Goal: Task Accomplishment & Management: Complete application form

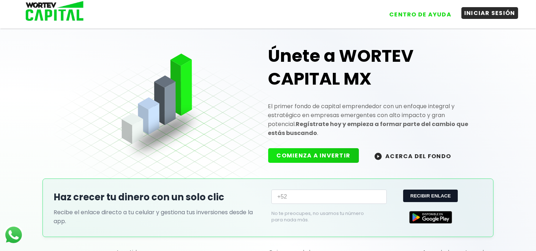
click at [486, 16] on button "INICIAR SESIÓN" at bounding box center [490, 13] width 57 height 12
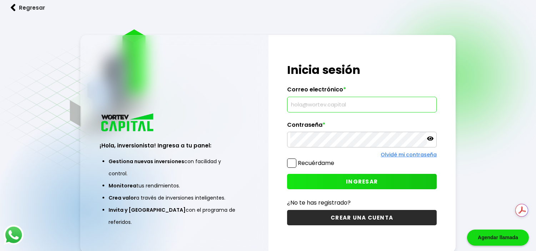
click at [348, 109] on input "text" at bounding box center [361, 104] width 143 height 15
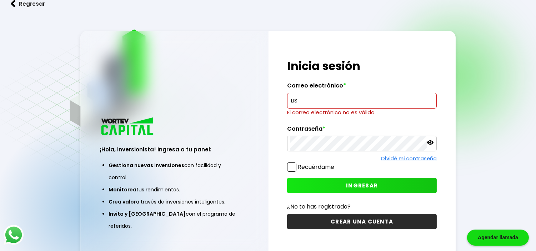
click at [342, 96] on input "LIS" at bounding box center [361, 100] width 143 height 15
paste input "[EMAIL_ADDRESS][DOMAIN_NAME]"
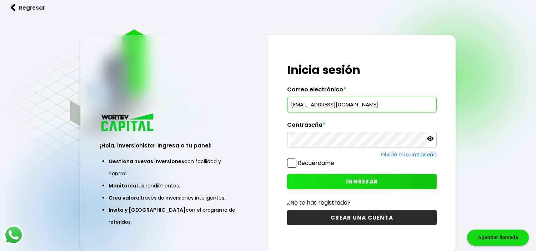
type input "[EMAIL_ADDRESS][DOMAIN_NAME]"
click at [315, 176] on button "INGRESAR" at bounding box center [362, 181] width 150 height 15
click at [322, 178] on button "INGRESAR" at bounding box center [362, 181] width 150 height 15
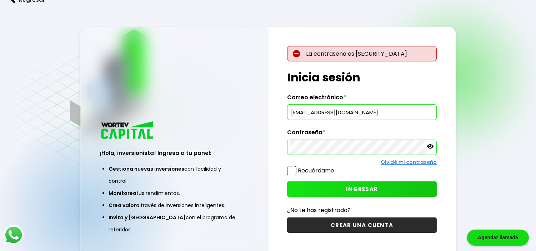
click at [416, 161] on link "Olvidé mi contraseña" at bounding box center [409, 162] width 56 height 7
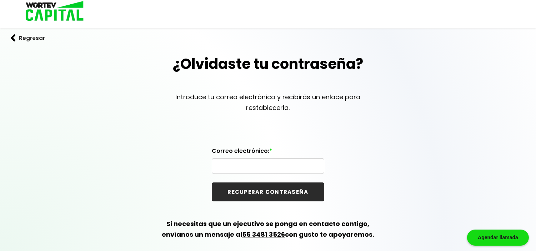
click at [297, 171] on input "text" at bounding box center [268, 166] width 106 height 15
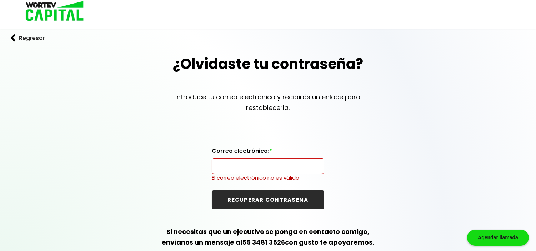
paste input "[EMAIL_ADDRESS][DOMAIN_NAME]"
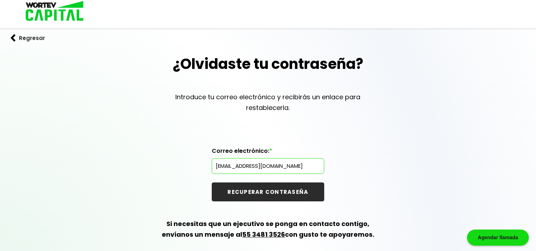
type input "lisamendez476@gmail.com"
click at [255, 191] on button "RECUPERAR CONTRASEÑA" at bounding box center [268, 192] width 113 height 19
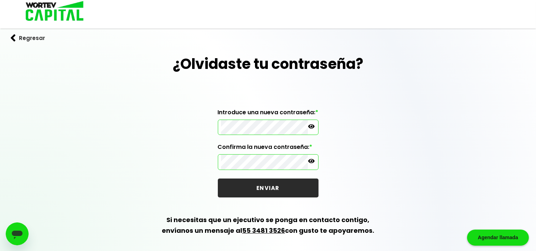
click at [243, 184] on button "ENVIAR" at bounding box center [268, 188] width 101 height 19
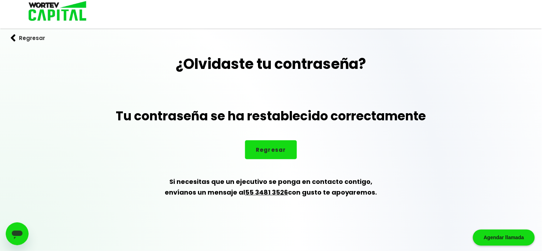
click at [276, 154] on button "Regresar" at bounding box center [271, 149] width 52 height 19
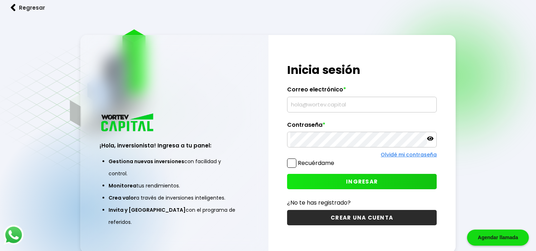
click at [344, 99] on input "text" at bounding box center [361, 104] width 143 height 15
click at [235, 126] on div "¡Hola, inversionista! Ingresa a tu panel: Gestiona nuevas inversiones con facil…" at bounding box center [174, 173] width 187 height 159
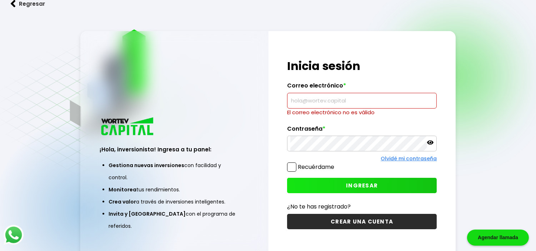
paste input "[EMAIL_ADDRESS][DOMAIN_NAME]"
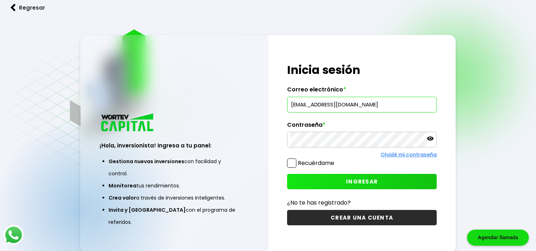
type input "[EMAIL_ADDRESS][DOMAIN_NAME]"
click at [327, 181] on button "INGRESAR" at bounding box center [362, 181] width 150 height 15
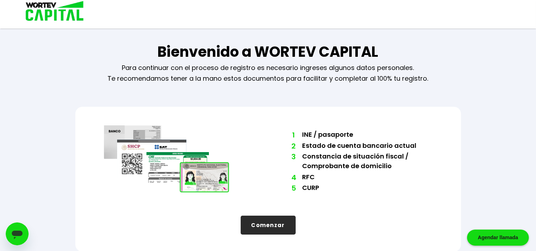
scroll to position [4, 0]
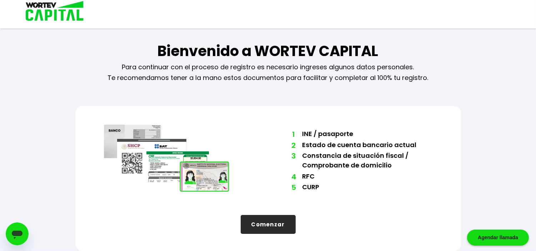
click at [276, 224] on button "Comenzar" at bounding box center [268, 224] width 55 height 19
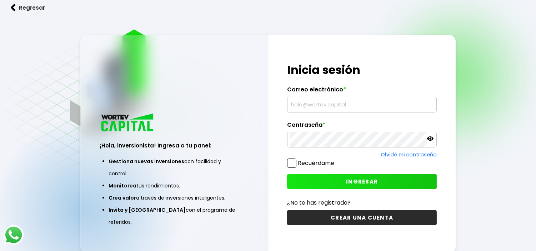
type input "wortev276@gmail.com"
type input "[EMAIL_ADDRESS][DOMAIN_NAME]"
